Goal: Task Accomplishment & Management: Use online tool/utility

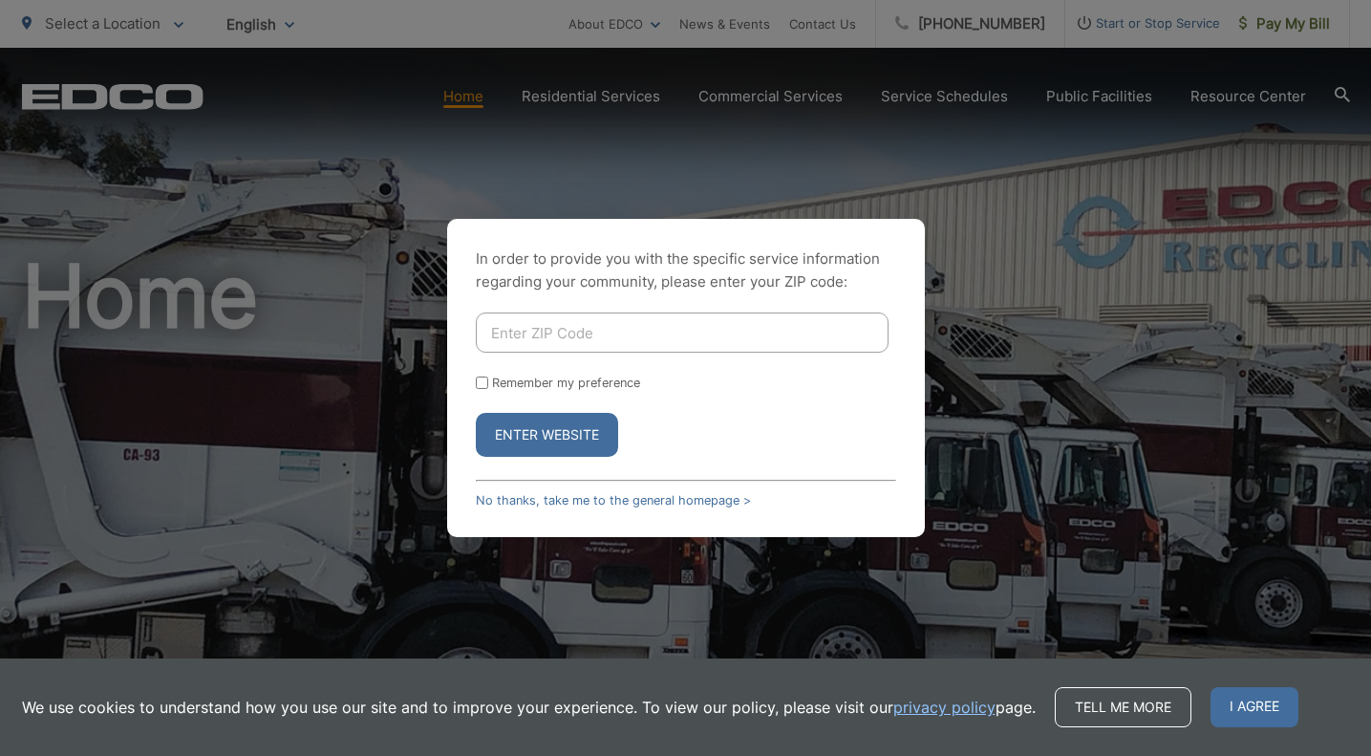
click at [581, 328] on input "Enter ZIP Code" at bounding box center [682, 332] width 413 height 40
type input "92026"
click at [516, 379] on label "Remember my preference" at bounding box center [566, 382] width 148 height 14
click at [488, 379] on input "Remember my preference" at bounding box center [482, 382] width 12 height 12
checkbox input "true"
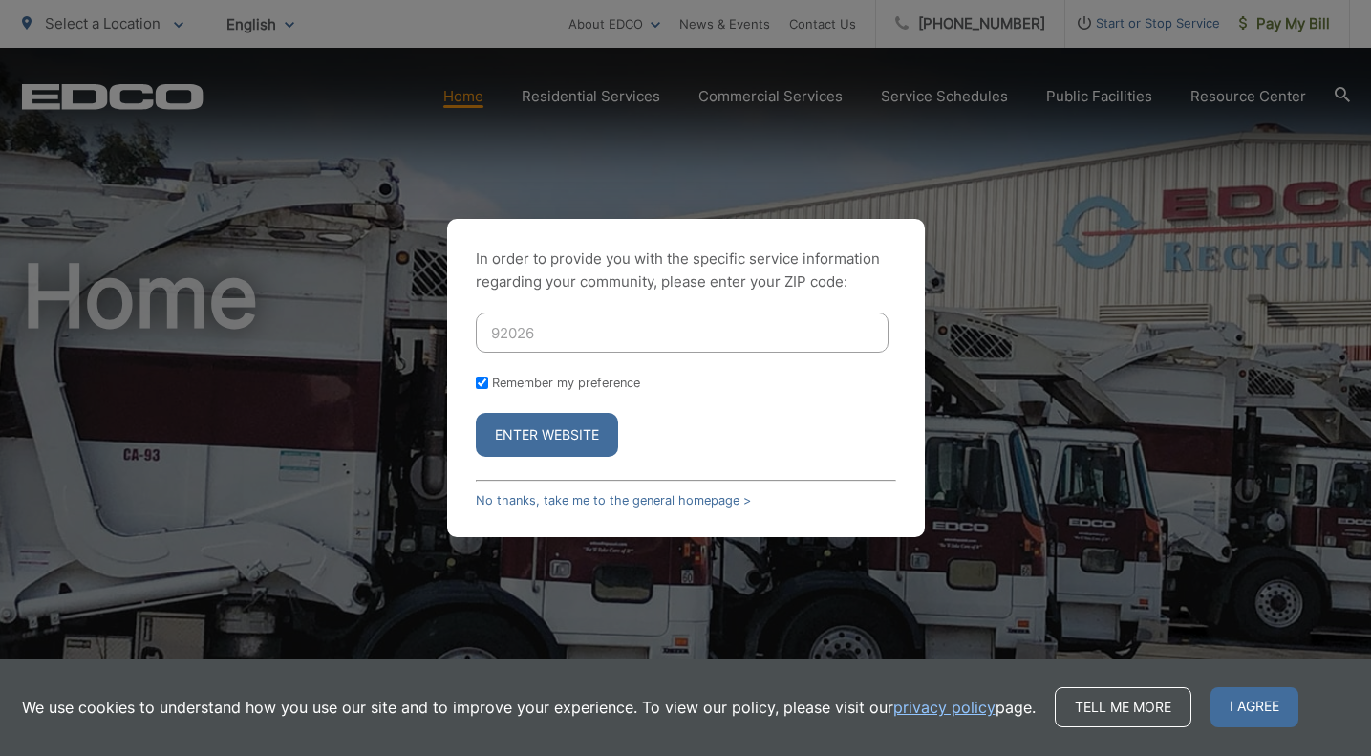
click at [565, 435] on button "Enter Website" at bounding box center [547, 435] width 142 height 44
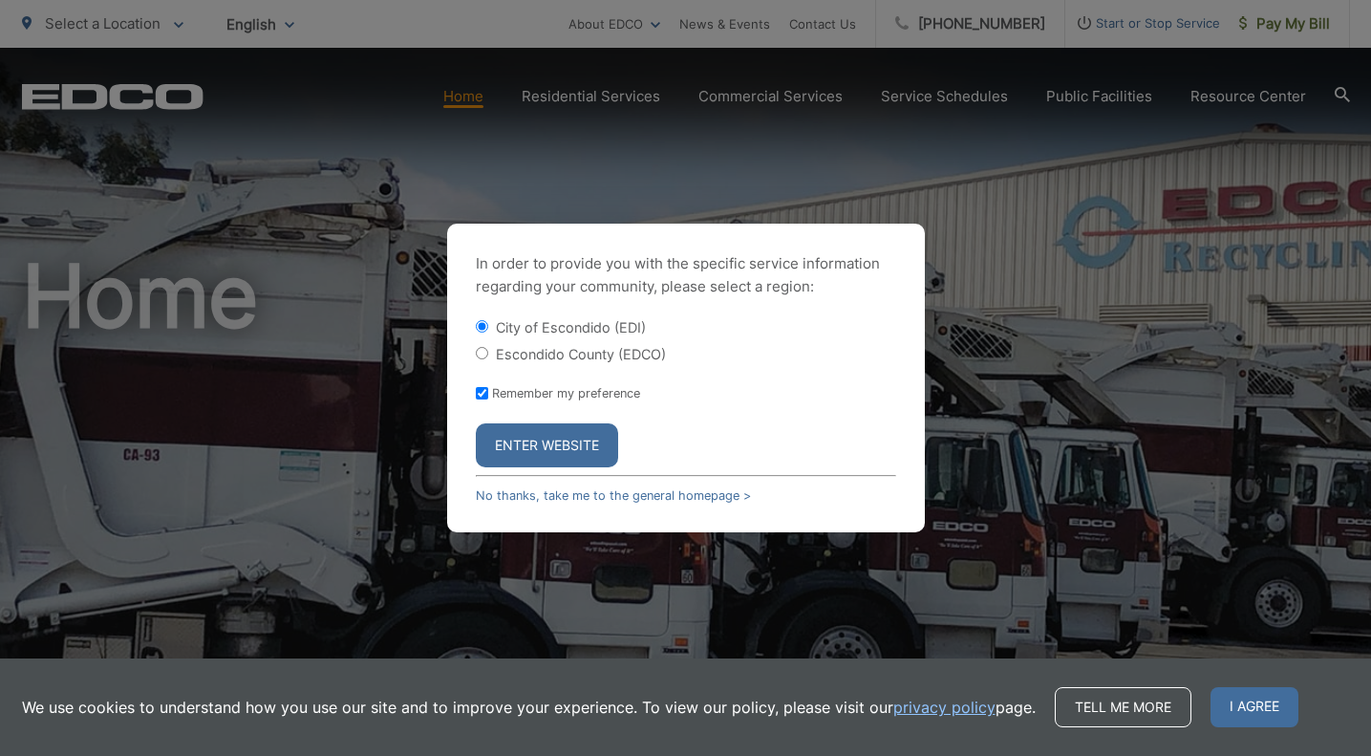
click at [516, 353] on label "Escondido County (EDCO)" at bounding box center [581, 354] width 170 height 16
click at [488, 353] on input "Escondido County (EDCO)" at bounding box center [482, 353] width 12 height 12
radio input "true"
click at [561, 433] on button "Enter Website" at bounding box center [547, 445] width 142 height 44
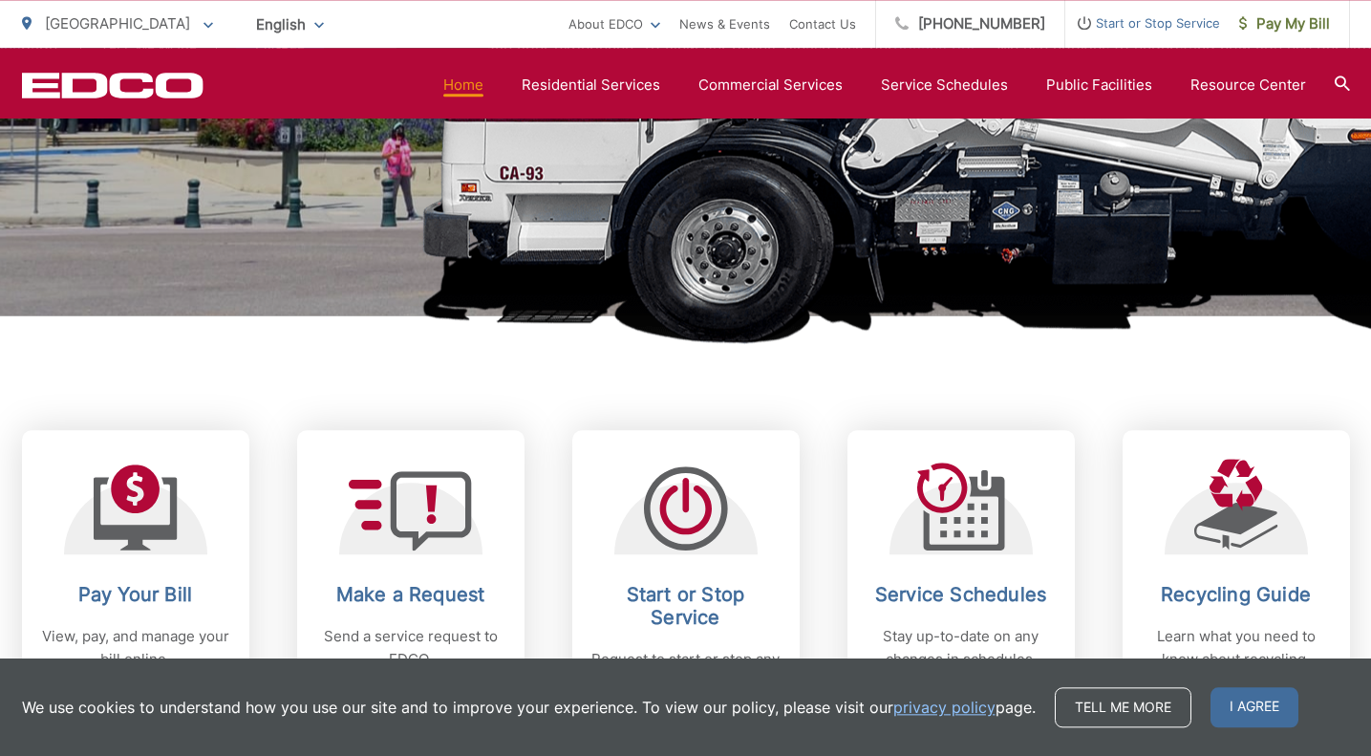
scroll to position [877, 0]
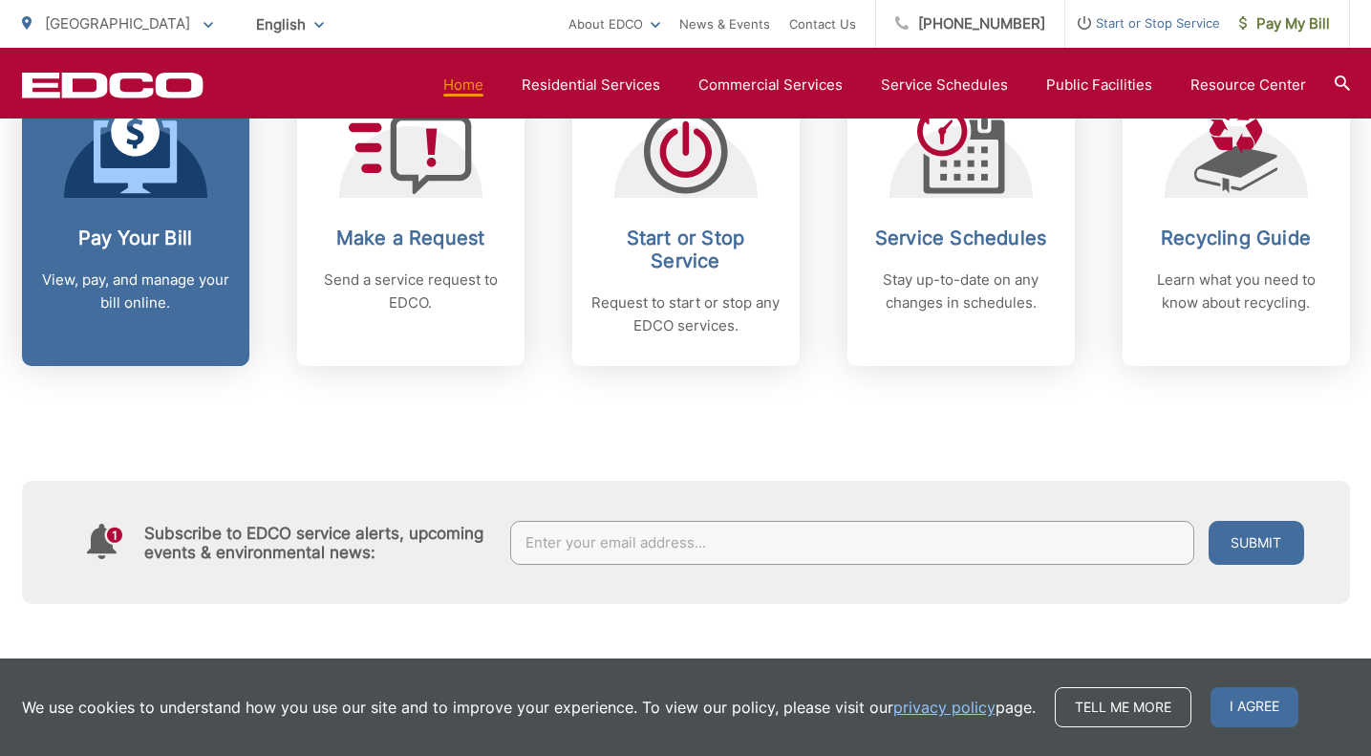
click at [137, 301] on p "View, pay, and manage your bill online." at bounding box center [135, 291] width 189 height 46
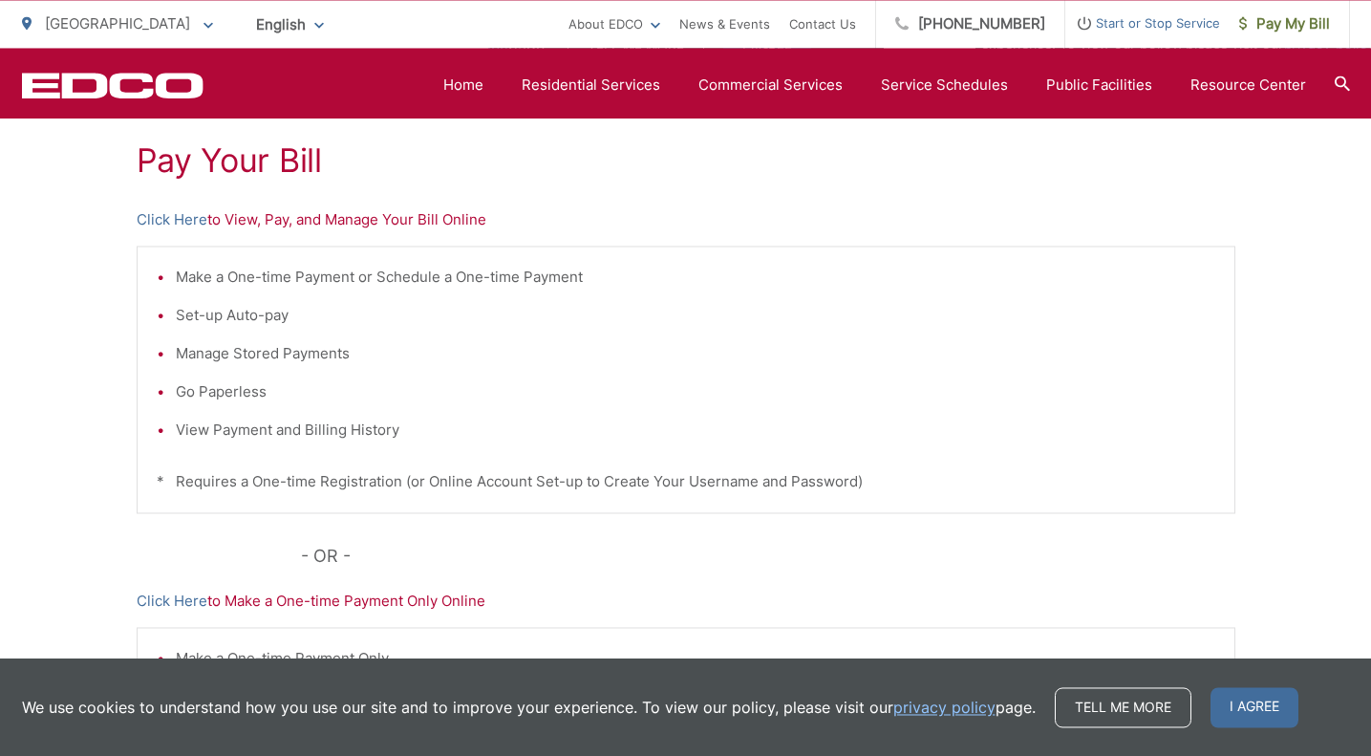
scroll to position [292, 0]
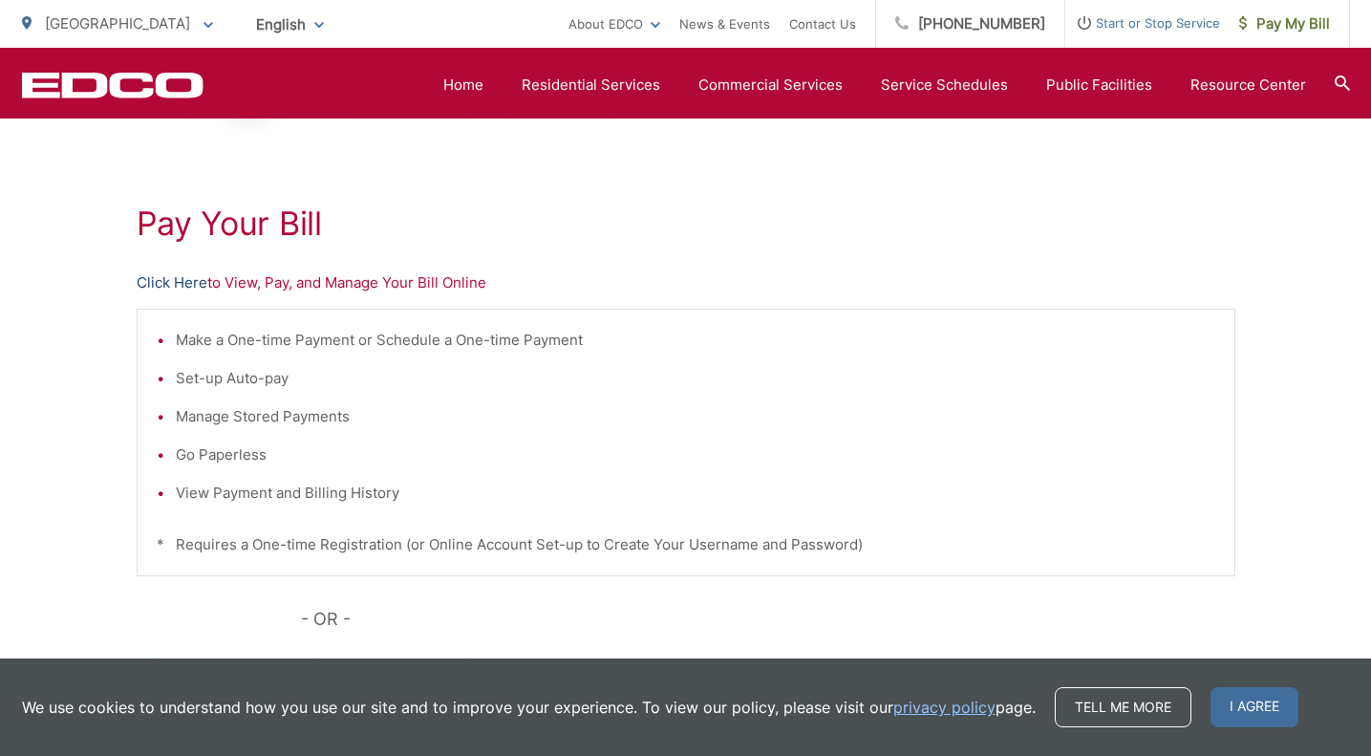
click at [181, 283] on link "Click Here" at bounding box center [172, 282] width 71 height 23
